Goal: Find specific page/section: Find specific page/section

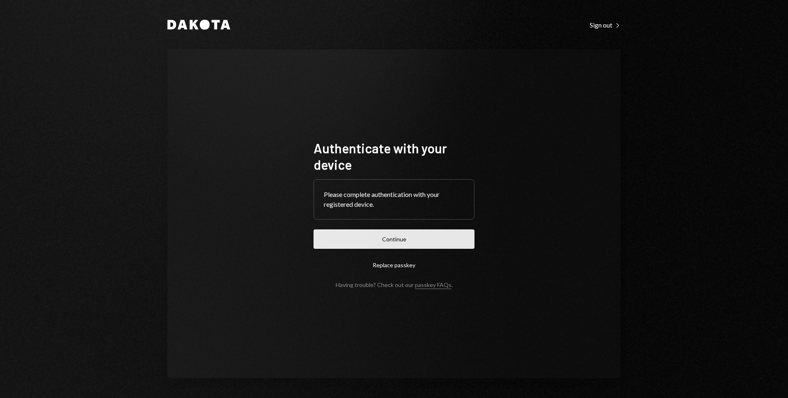
click at [404, 242] on button "Continue" at bounding box center [394, 238] width 161 height 19
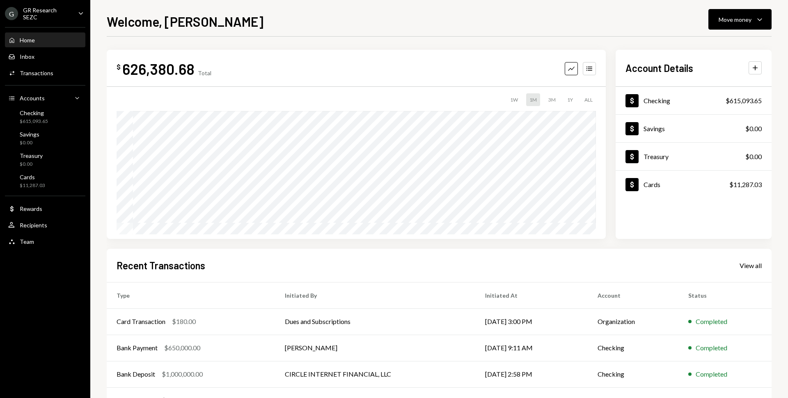
click at [71, 17] on div "G GR Research SEZC Caret Down" at bounding box center [45, 14] width 90 height 14
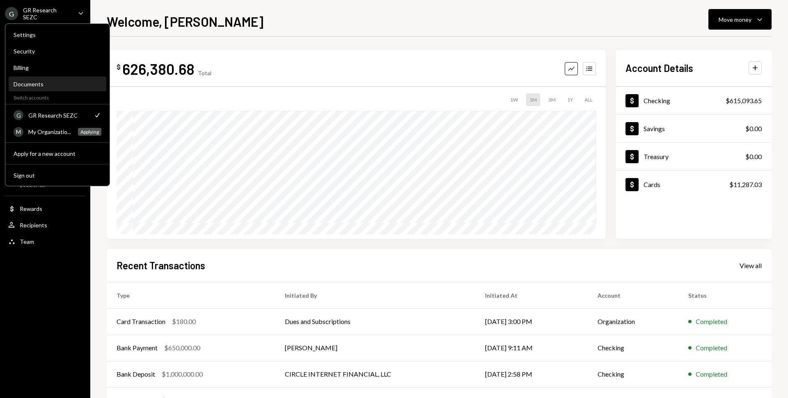
click at [51, 79] on div "Documents" at bounding box center [58, 84] width 88 height 14
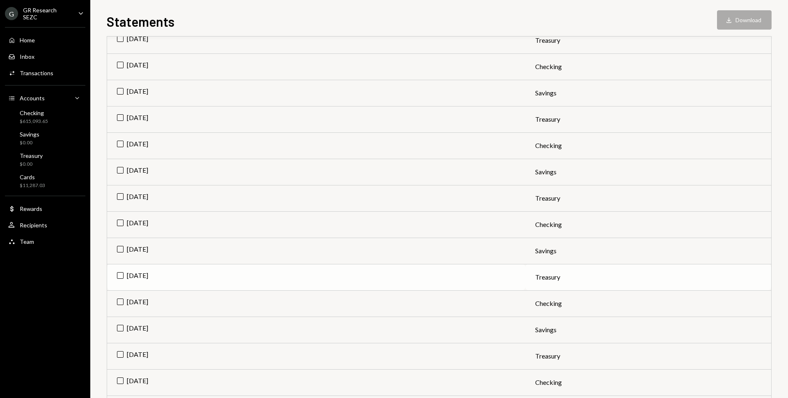
scroll to position [443, 0]
